Goal: Information Seeking & Learning: Learn about a topic

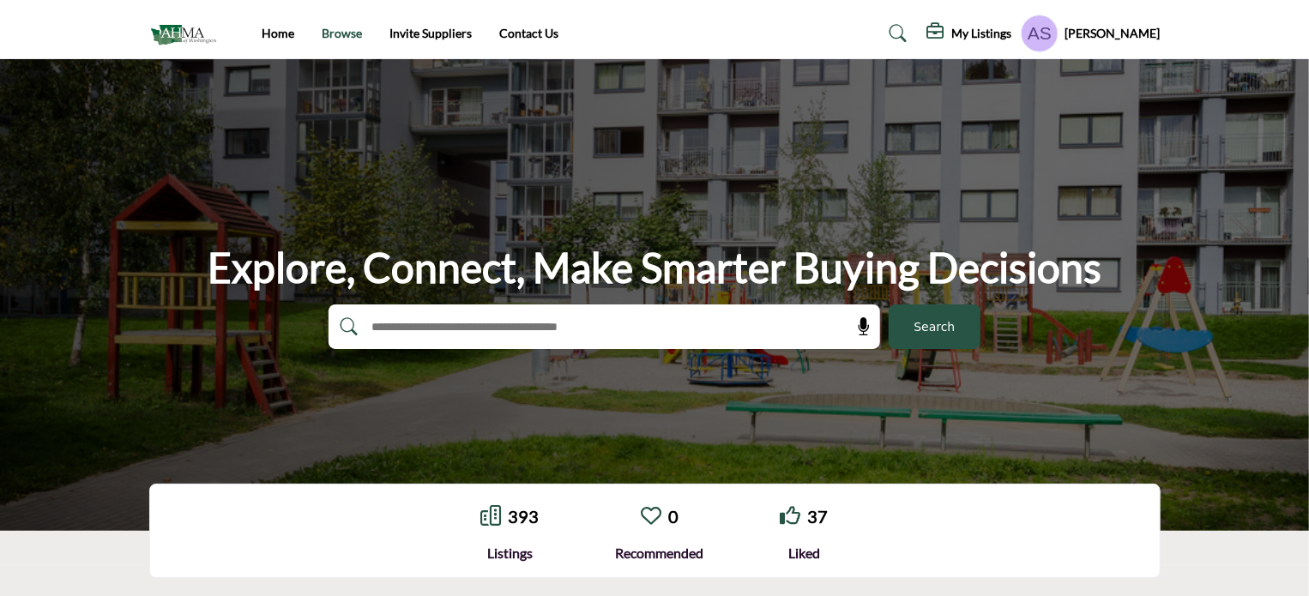
click at [326, 33] on link "Browse" at bounding box center [342, 33] width 40 height 15
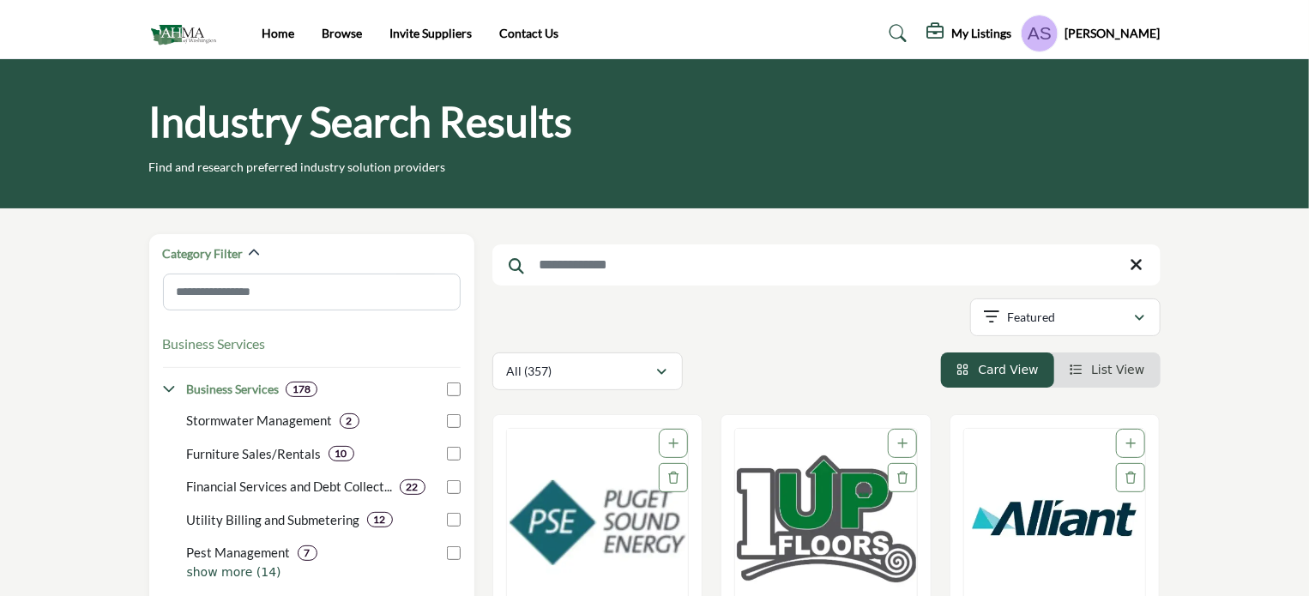
click at [635, 274] on input "Search Keyword" at bounding box center [826, 264] width 668 height 41
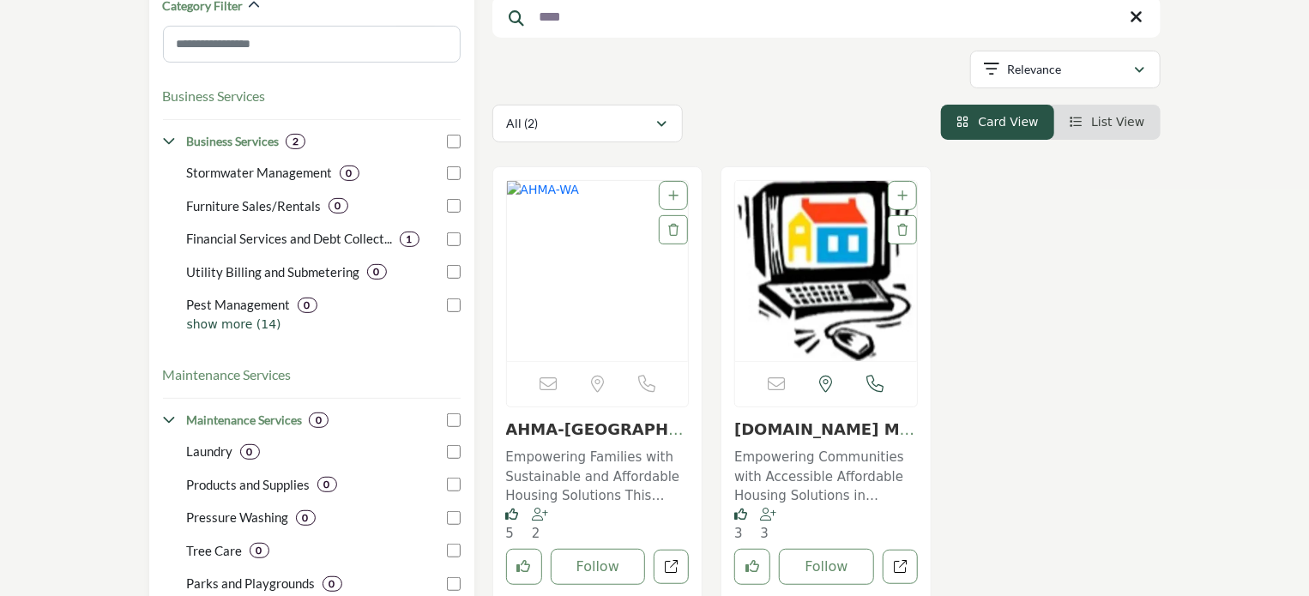
scroll to position [257, 0]
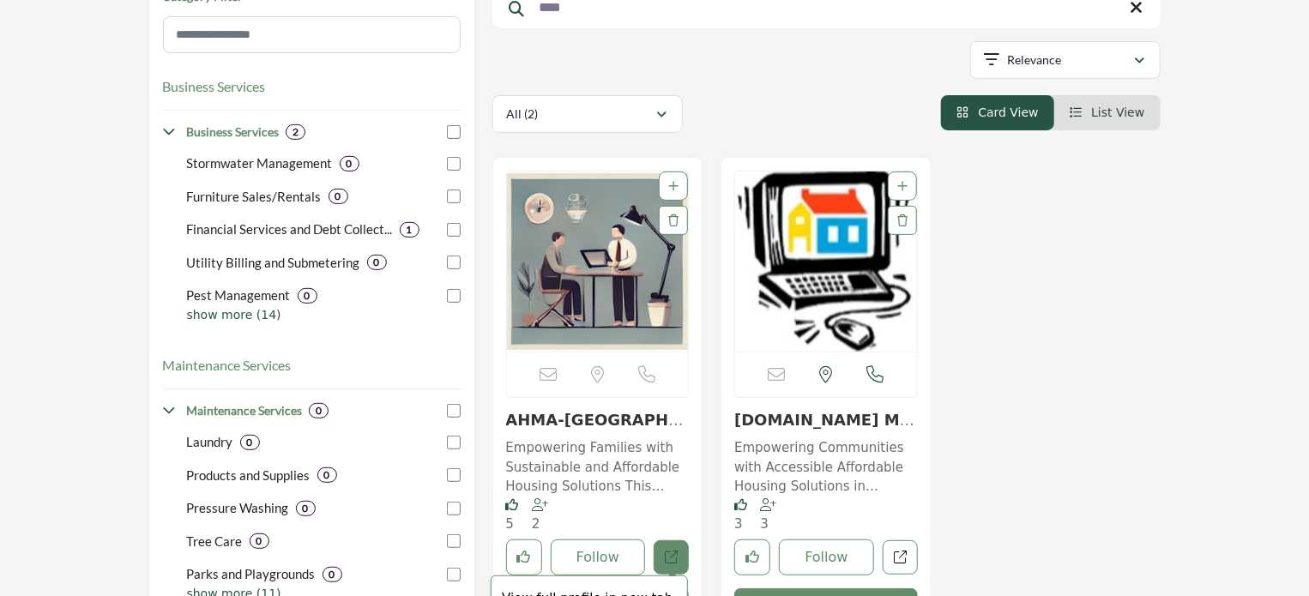
type input "****"
click at [665, 551] on icon "Open ahma-wa in new tab" at bounding box center [671, 557] width 13 height 13
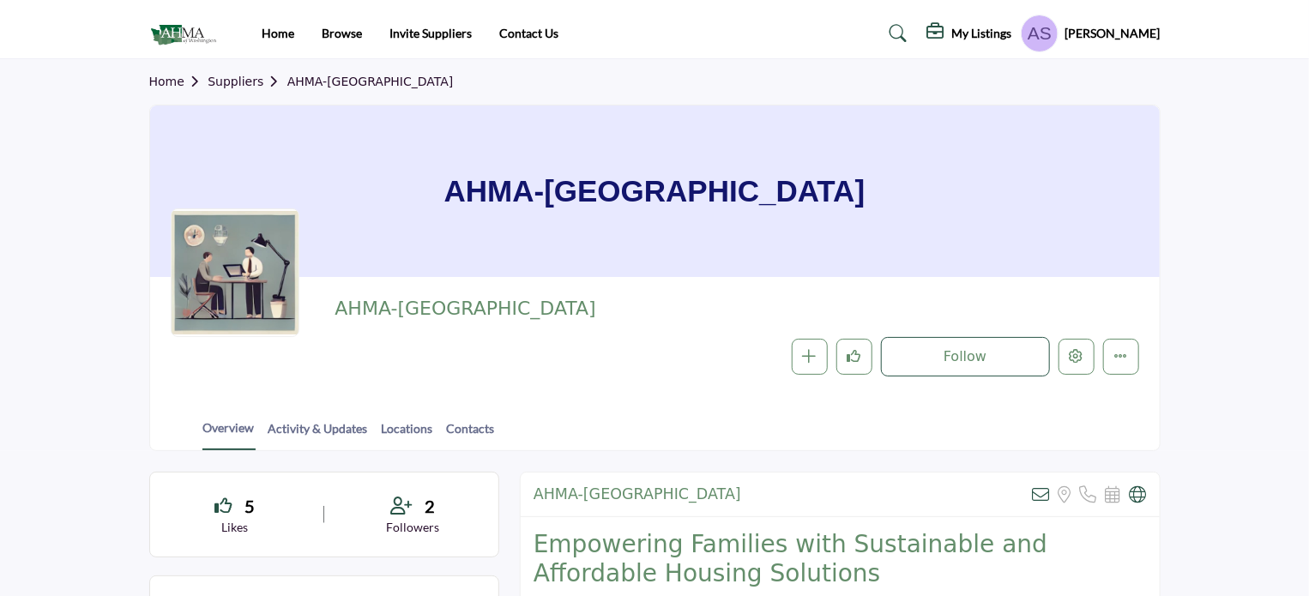
click at [185, 33] on img at bounding box center [187, 34] width 76 height 28
click at [1078, 362] on icon "Edit company" at bounding box center [1076, 356] width 14 height 14
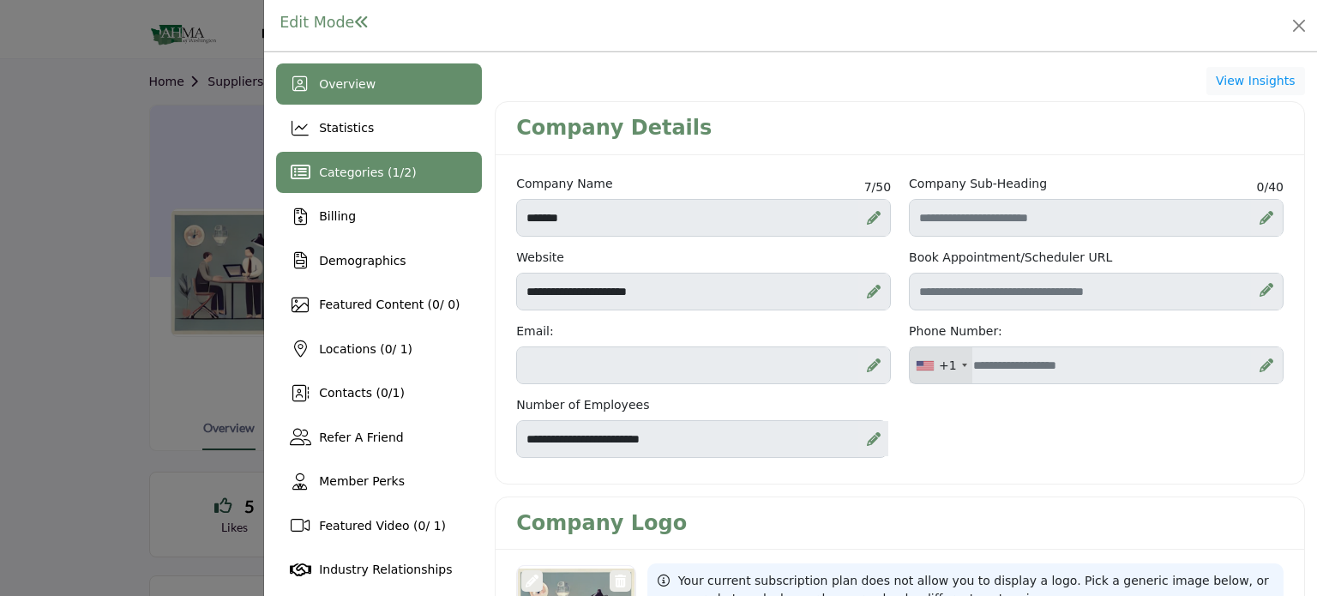
click at [351, 172] on span "Categories ( 1 / 2 )" at bounding box center [367, 173] width 97 height 14
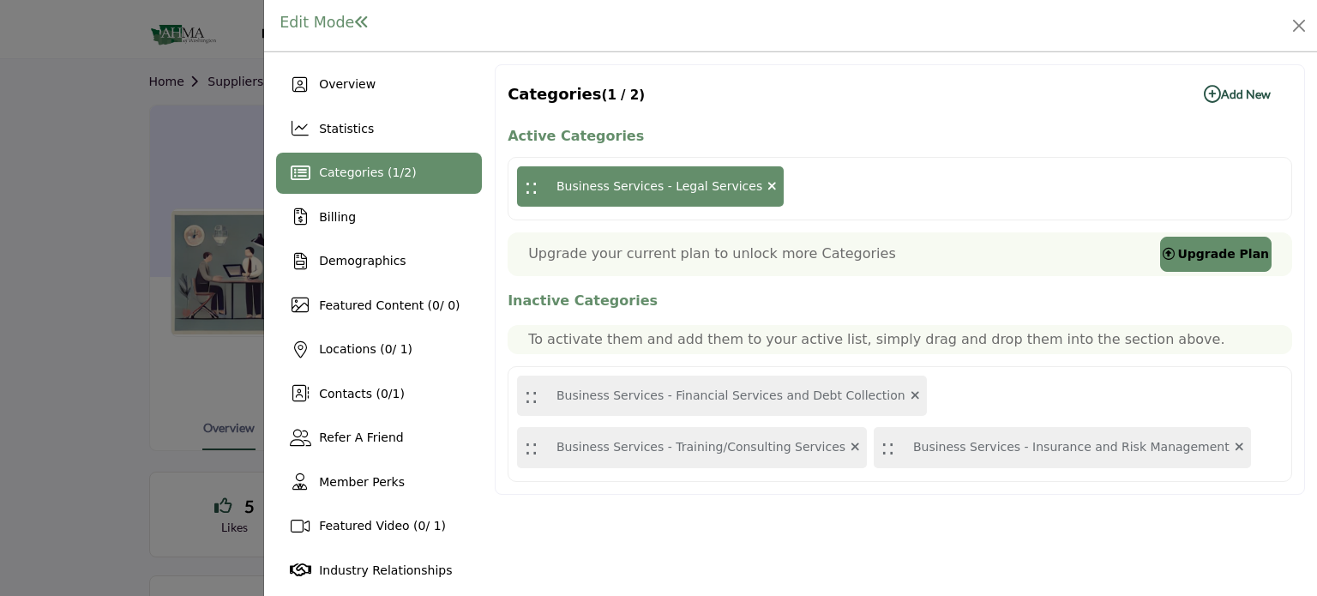
click at [1232, 92] on b "Add New Add New" at bounding box center [1237, 94] width 67 height 17
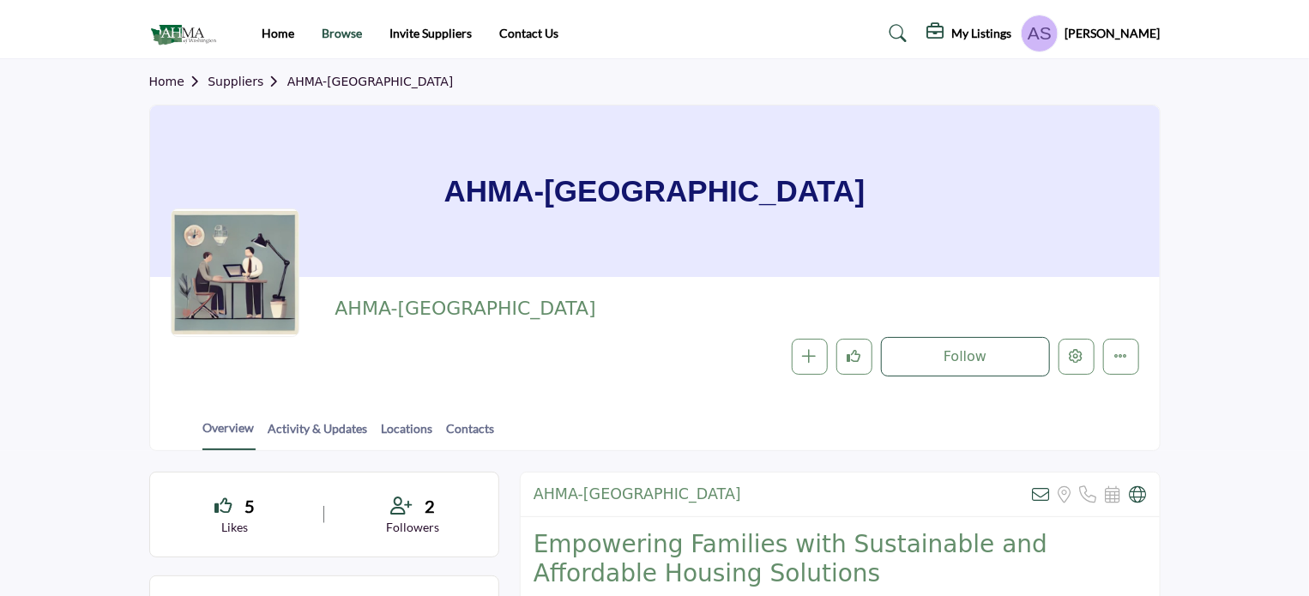
click at [343, 33] on link "Browse" at bounding box center [342, 33] width 40 height 15
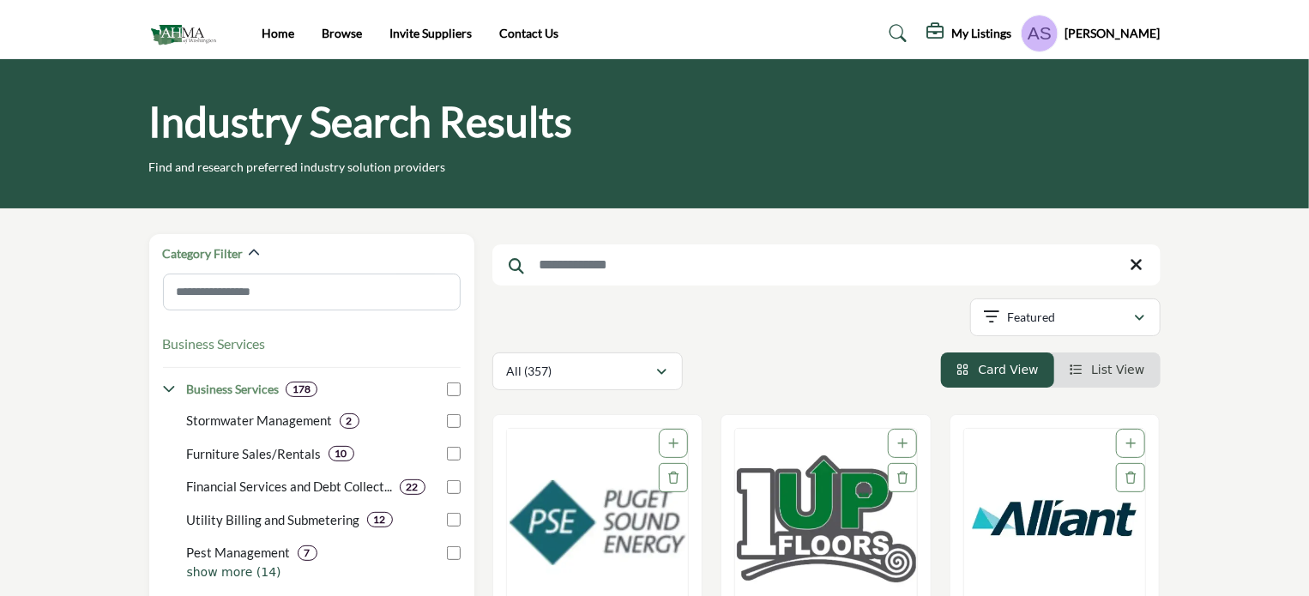
click at [551, 260] on input "Search Keyword" at bounding box center [826, 264] width 668 height 41
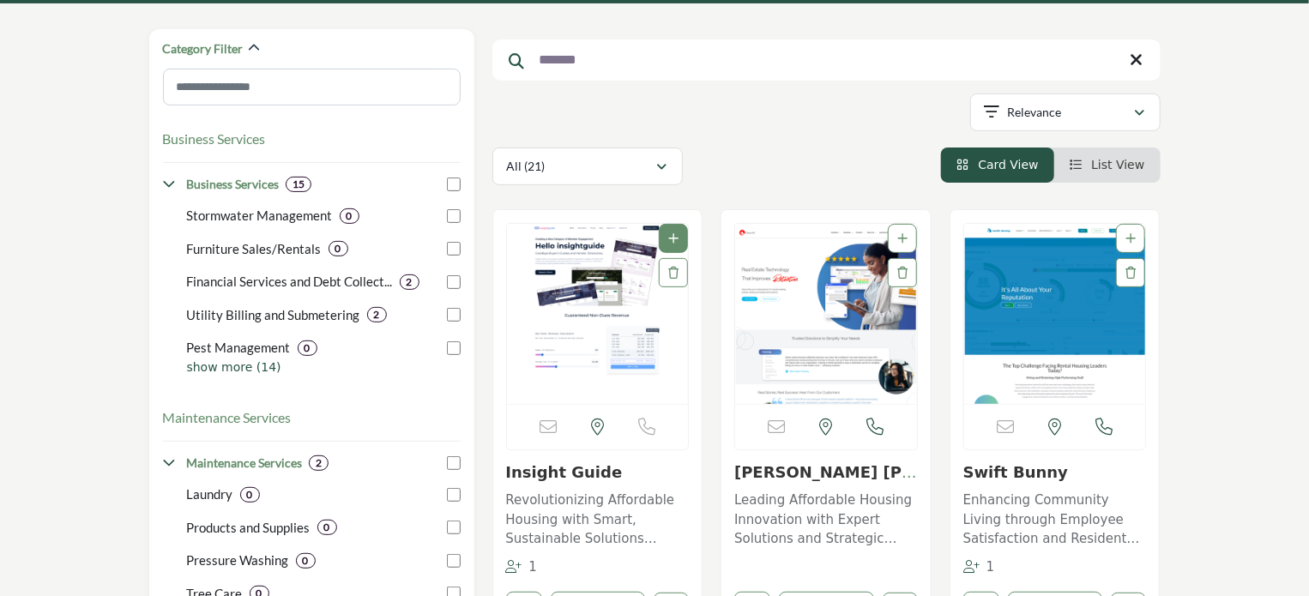
scroll to position [257, 0]
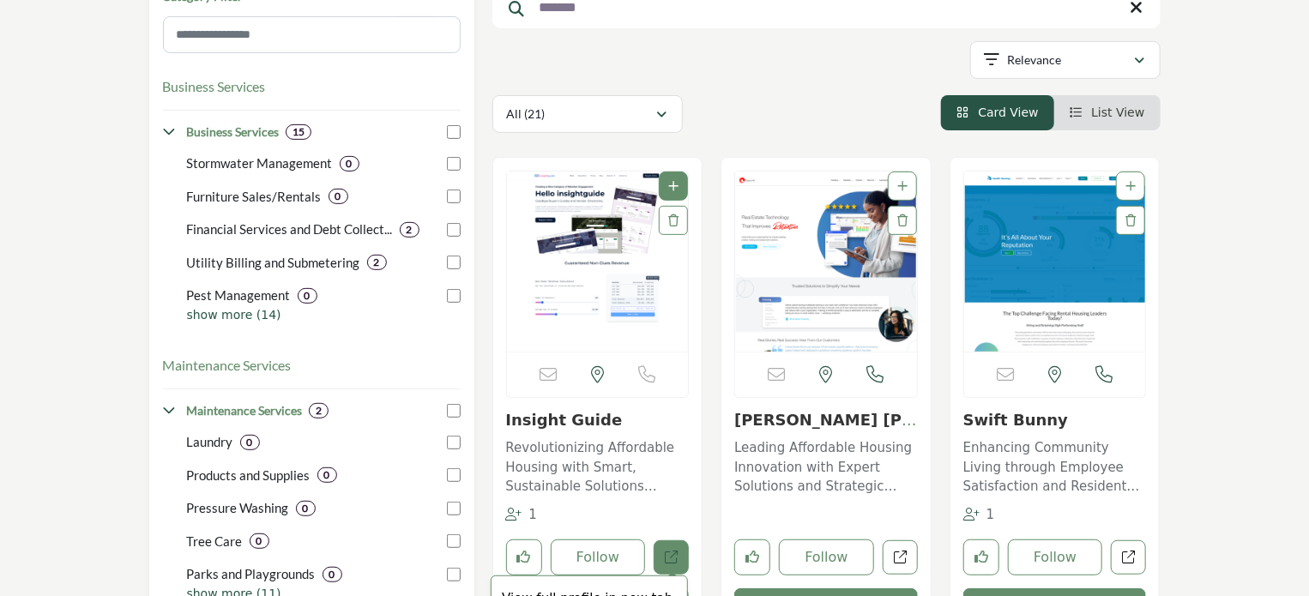
type input "*******"
click at [665, 557] on icon "Open insight-guide in new tab" at bounding box center [671, 557] width 13 height 13
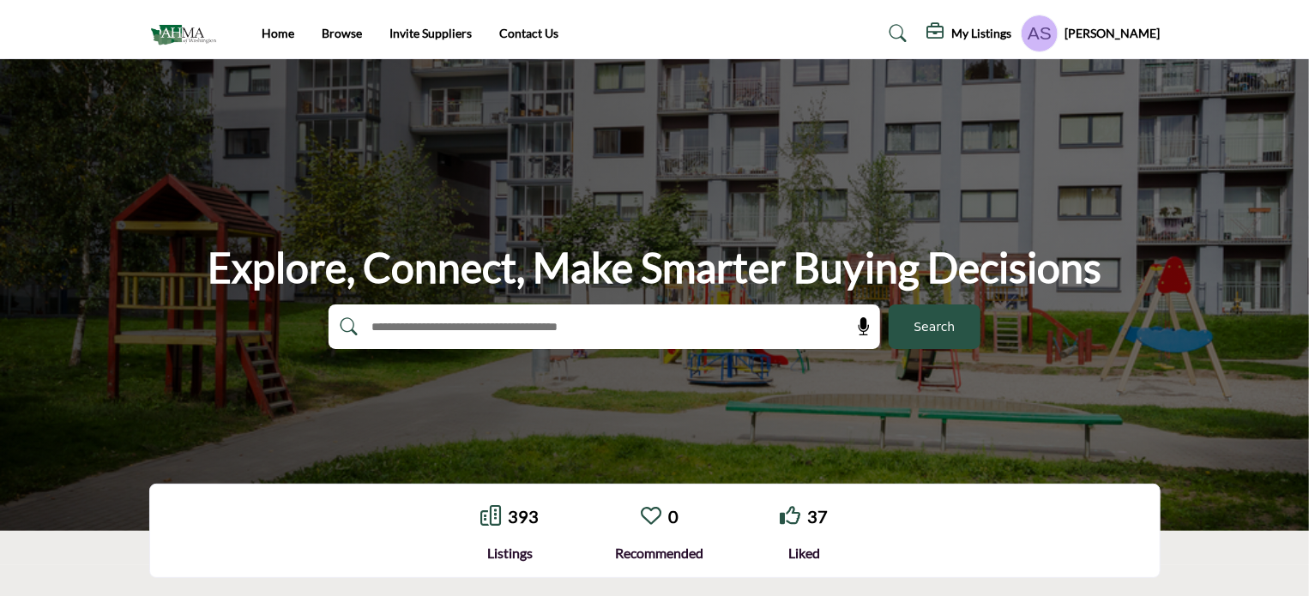
drag, startPoint x: 202, startPoint y: 256, endPoint x: 1149, endPoint y: 267, distance: 946.8
click at [1149, 267] on div "Explore, Connect, Make Smarter Buying Decisions Search" at bounding box center [654, 295] width 1011 height 108
click at [768, 185] on div "Explore, Connect, Make Smarter Buying Decisions Search" at bounding box center [654, 295] width 1309 height 472
click at [340, 32] on link "Browse" at bounding box center [342, 33] width 40 height 15
